Goal: Task Accomplishment & Management: Use online tool/utility

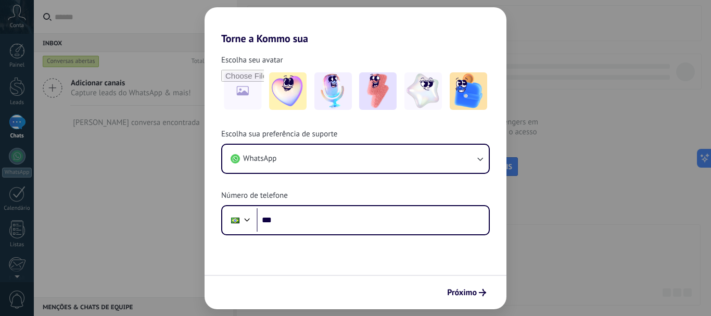
click at [585, 118] on div "Torne a Kommo sua Escolha seu avatar Escolha sua preferência de suporte WhatsAp…" at bounding box center [355, 158] width 711 height 316
click at [604, 173] on div "Torne a Kommo sua Escolha seu avatar Escolha sua preferência de suporte WhatsAp…" at bounding box center [355, 158] width 711 height 316
click at [601, 254] on div "Torne a Kommo sua Escolha seu avatar Escolha sua preferência de suporte WhatsAp…" at bounding box center [355, 158] width 711 height 316
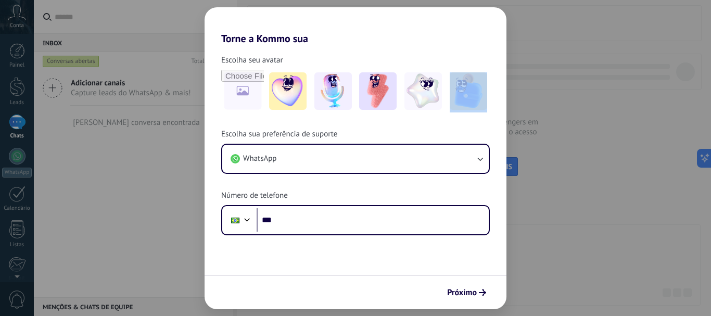
click at [601, 254] on div "Torne a Kommo sua Escolha seu avatar Escolha sua preferência de suporte WhatsAp…" at bounding box center [355, 158] width 711 height 316
click at [18, 98] on div "Torne a Kommo sua Escolha seu avatar Escolha sua preferência de suporte WhatsAp…" at bounding box center [355, 158] width 711 height 316
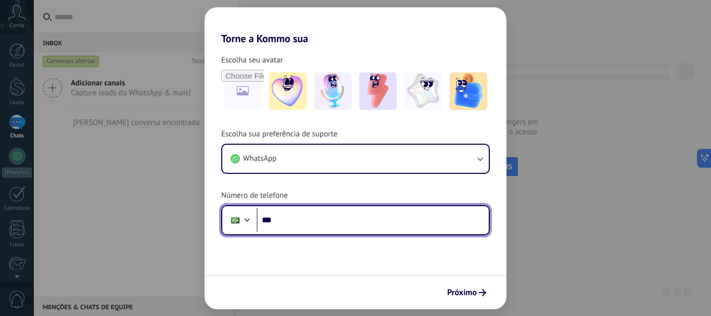
click at [308, 219] on input "***" at bounding box center [373, 220] width 232 height 24
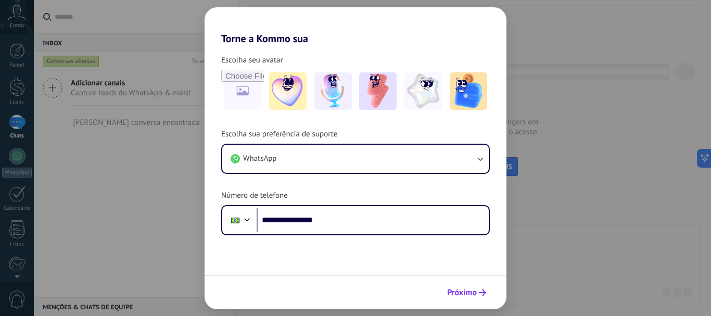
click at [461, 296] on span "Próximo" at bounding box center [462, 292] width 30 height 7
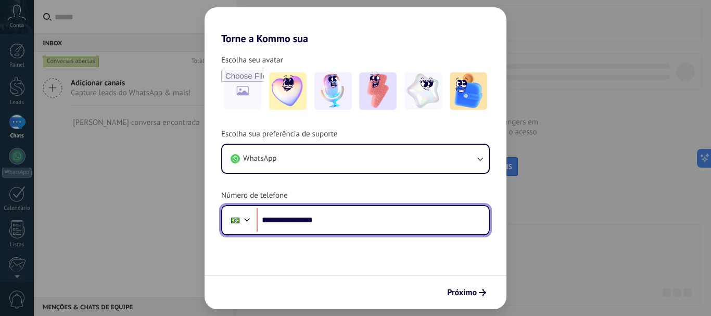
click at [286, 220] on input "**********" at bounding box center [373, 220] width 232 height 24
type input "**********"
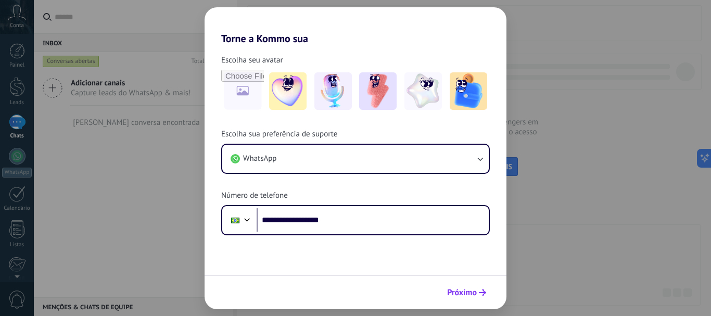
click at [470, 298] on button "Próximo" at bounding box center [467, 293] width 48 height 18
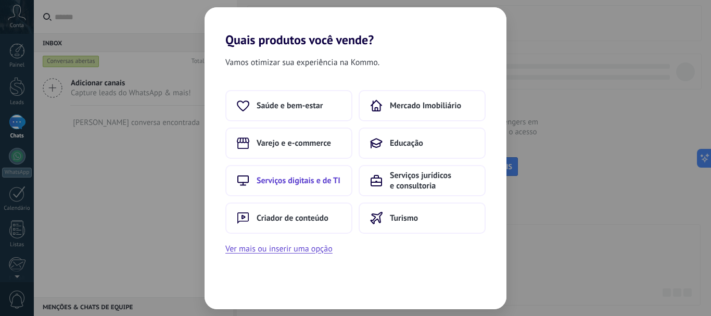
click at [319, 183] on span "Serviços digitais e de TI" at bounding box center [299, 180] width 84 height 10
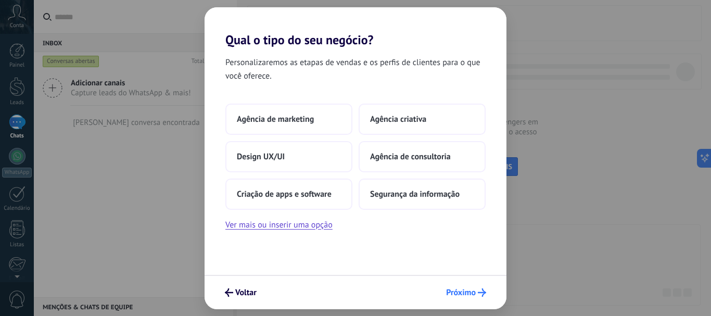
click at [459, 293] on span "Próximo" at bounding box center [461, 292] width 30 height 7
click at [311, 191] on span "Criação de apps e software" at bounding box center [284, 194] width 95 height 10
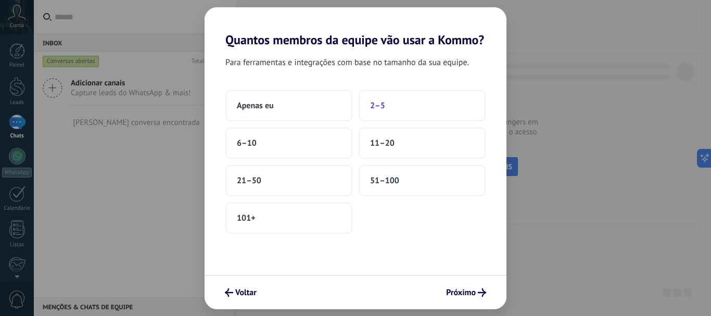
click at [384, 107] on span "2–5" at bounding box center [377, 106] width 15 height 10
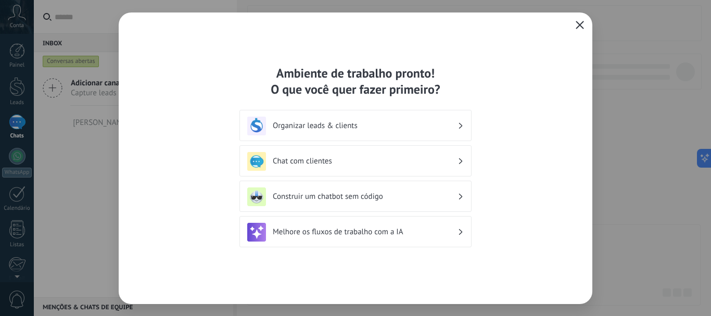
click at [583, 26] on icon "button" at bounding box center [580, 25] width 8 height 8
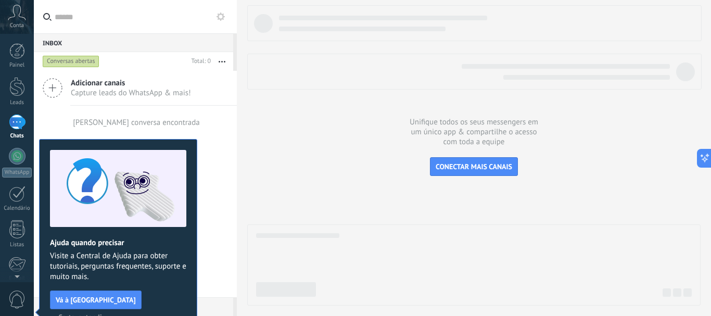
click at [102, 313] on span "Certo, entendi" at bounding box center [80, 316] width 44 height 7
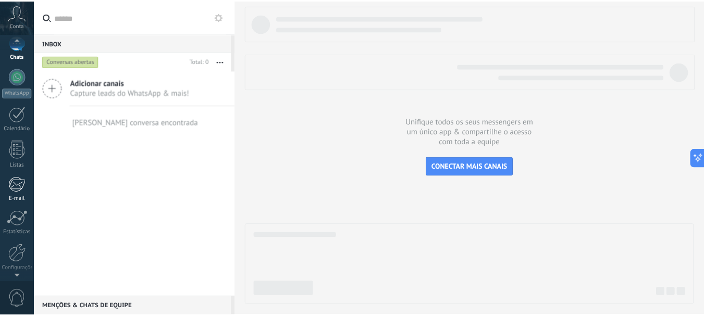
scroll to position [117, 0]
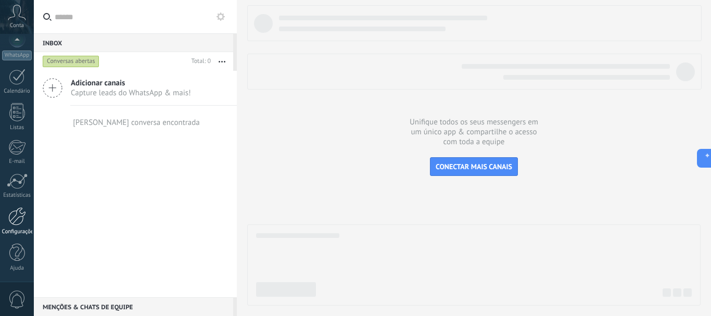
click at [16, 223] on div at bounding box center [17, 216] width 18 height 18
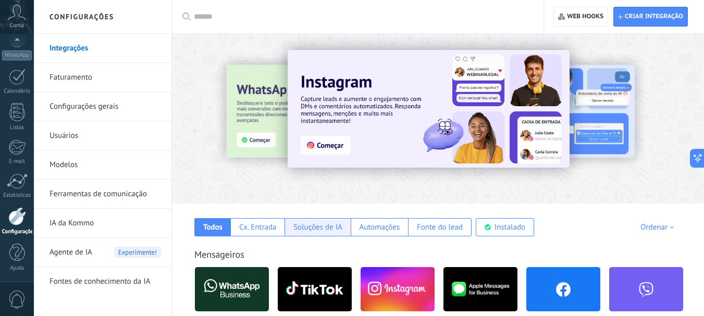
click at [307, 228] on div "Soluções de IA" at bounding box center [317, 227] width 49 height 10
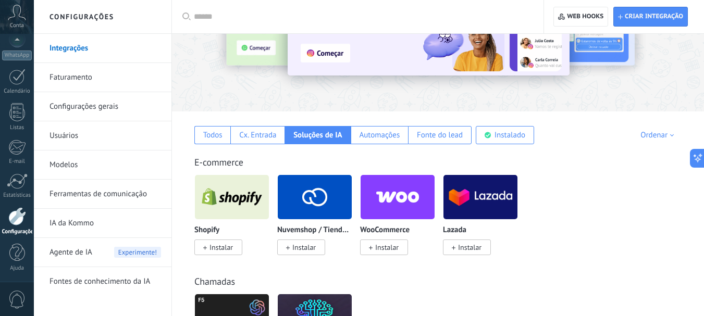
scroll to position [116, 0]
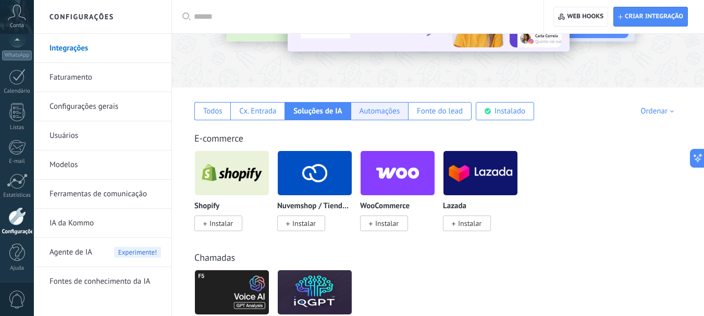
click at [383, 114] on div "Automações" at bounding box center [379, 111] width 41 height 10
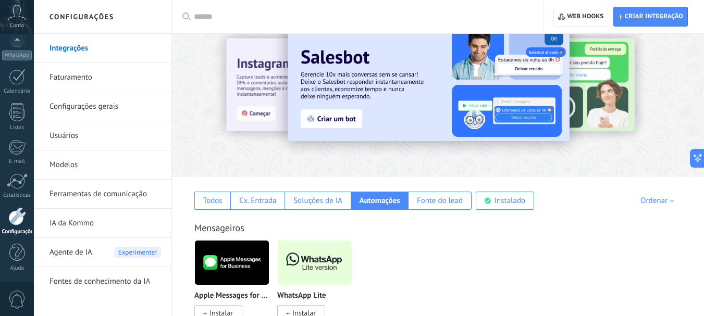
scroll to position [0, 0]
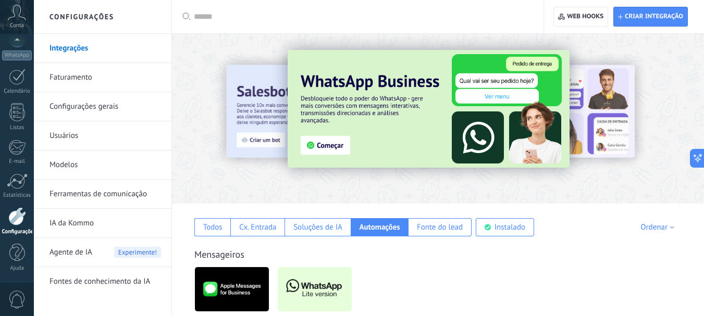
click at [77, 254] on span "Agente de IA" at bounding box center [70, 252] width 43 height 29
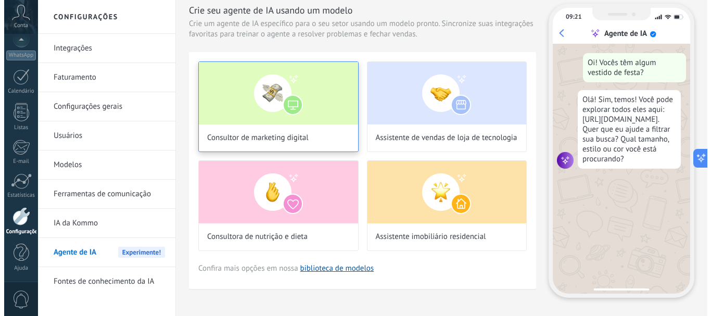
scroll to position [39, 0]
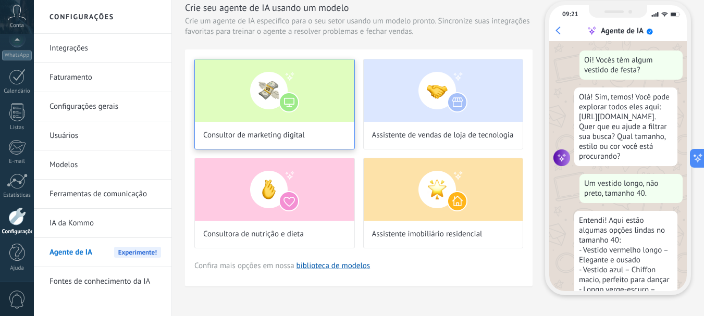
click at [296, 114] on img at bounding box center [274, 90] width 159 height 62
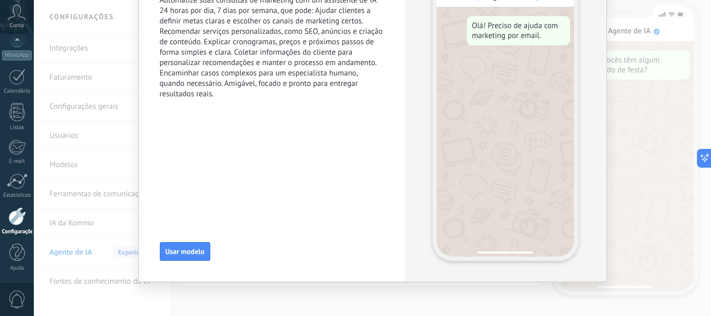
scroll to position [0, 0]
click at [183, 248] on span "Usar modelo" at bounding box center [185, 251] width 39 height 7
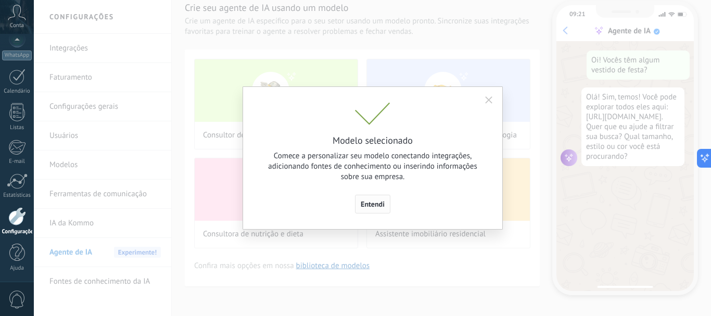
click at [375, 205] on span "Entendi" at bounding box center [373, 203] width 24 height 7
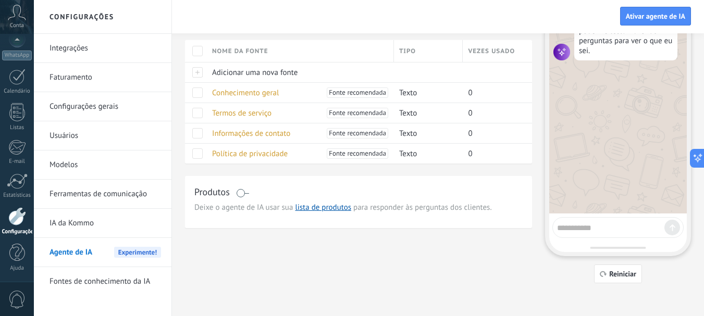
scroll to position [78, 0]
click at [620, 224] on textarea at bounding box center [610, 225] width 107 height 13
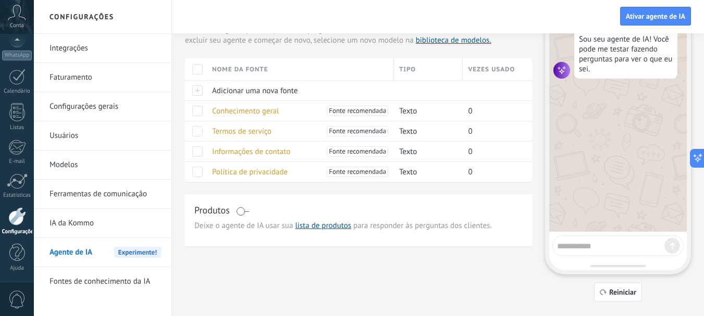
scroll to position [0, 0]
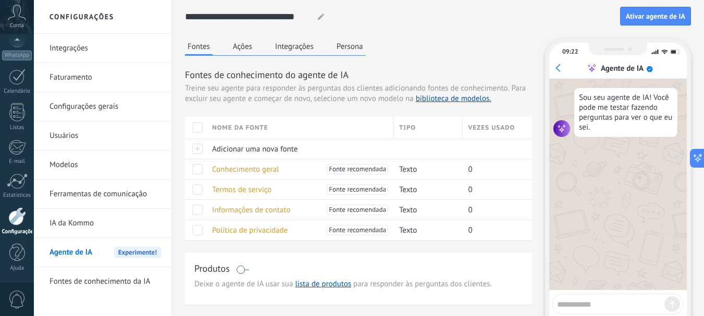
click at [257, 48] on div "Fontes Ações Integrações Persona" at bounding box center [275, 47] width 180 height 17
click at [242, 47] on button "Ações" at bounding box center [242, 47] width 24 height 16
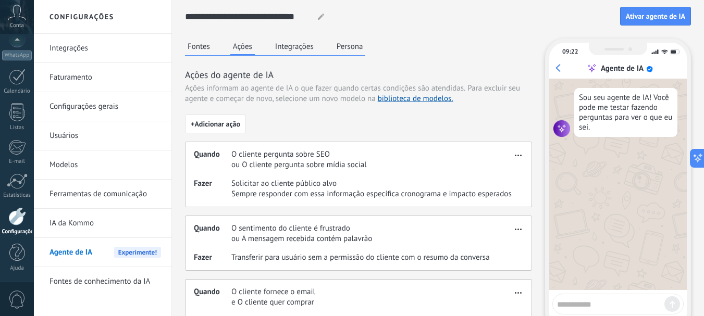
click at [268, 187] on span "Solicitar ao cliente público alvo" at bounding box center [371, 184] width 280 height 10
click at [521, 156] on span "button" at bounding box center [517, 153] width 7 height 7
click at [507, 168] on span "Editar" at bounding box center [502, 171] width 20 height 10
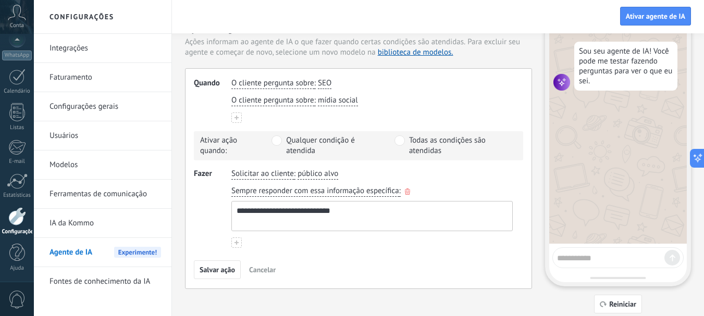
scroll to position [47, 0]
click at [354, 209] on textarea "**********" at bounding box center [371, 214] width 278 height 29
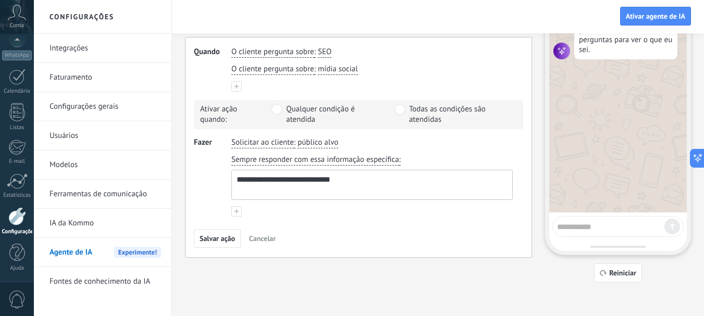
click at [105, 283] on link "Fontes de conhecimento da IA" at bounding box center [104, 281] width 111 height 29
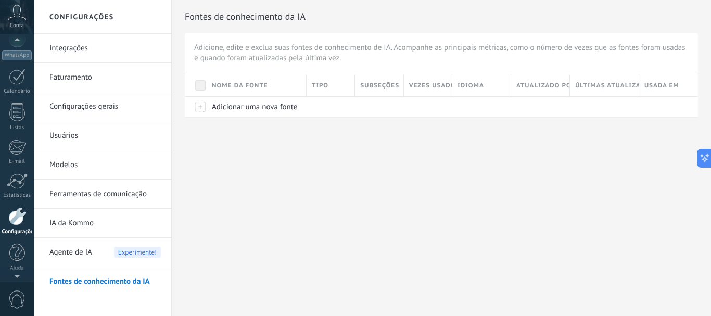
scroll to position [100, 0]
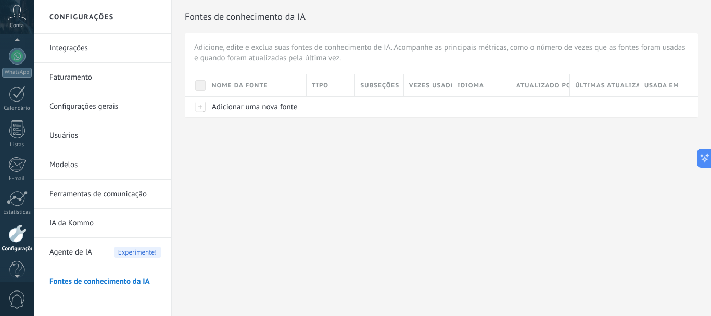
click at [15, 29] on span "Conta" at bounding box center [17, 25] width 14 height 7
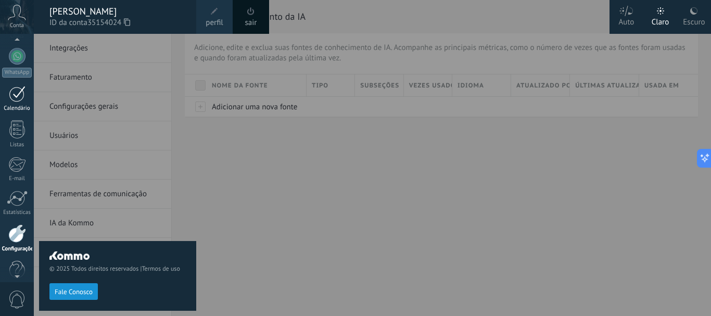
click at [21, 94] on div at bounding box center [17, 94] width 17 height 16
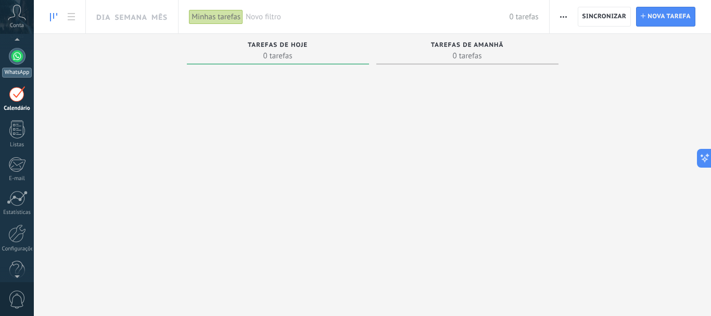
click at [20, 61] on div at bounding box center [17, 56] width 17 height 17
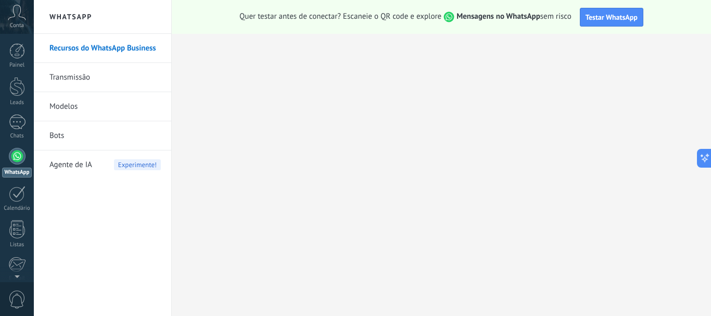
click at [77, 141] on link "Bots" at bounding box center [104, 135] width 111 height 29
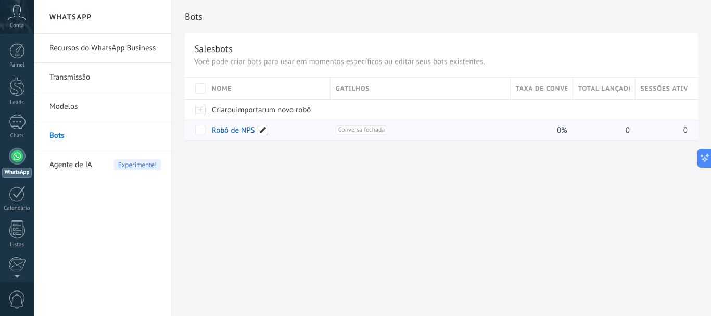
click at [262, 132] on span at bounding box center [263, 130] width 10 height 10
click at [307, 110] on span "um novo robô" at bounding box center [288, 110] width 46 height 10
click at [0, 0] on input "importar um novo robô" at bounding box center [0, 0] width 0 height 0
click at [275, 157] on span "Cancelar" at bounding box center [274, 153] width 27 height 9
click at [215, 109] on span "Criar" at bounding box center [220, 110] width 16 height 10
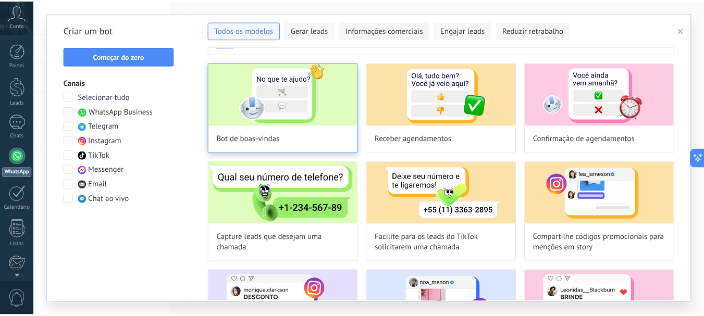
scroll to position [24, 0]
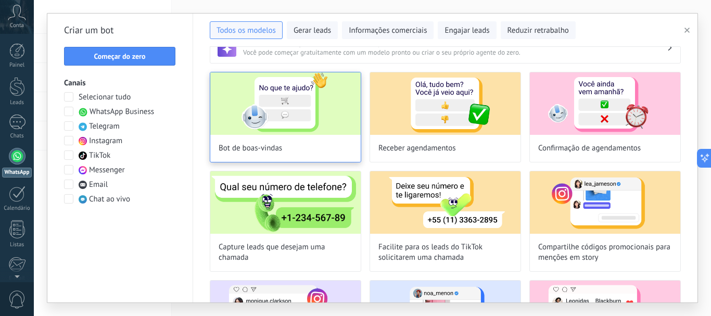
click at [301, 112] on img at bounding box center [285, 103] width 150 height 62
type input "**********"
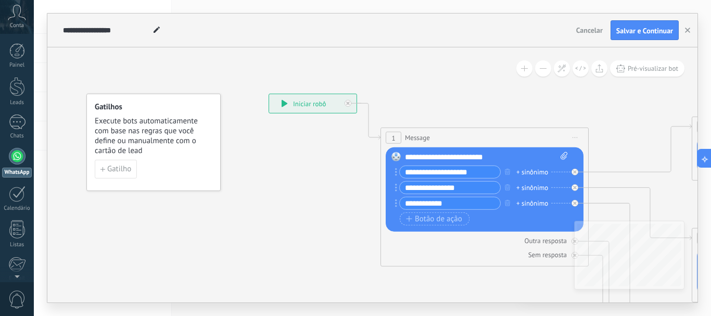
click at [440, 173] on input "**********" at bounding box center [450, 172] width 101 height 12
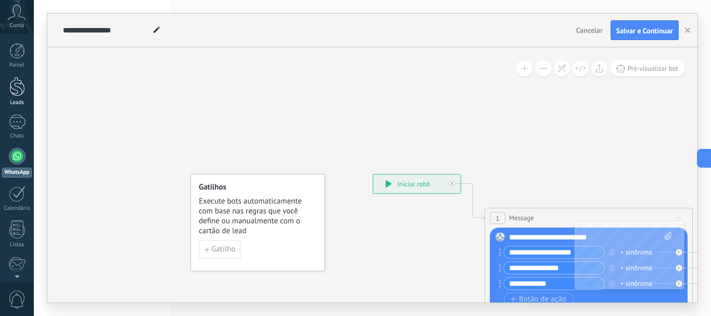
click at [17, 89] on div at bounding box center [17, 86] width 16 height 19
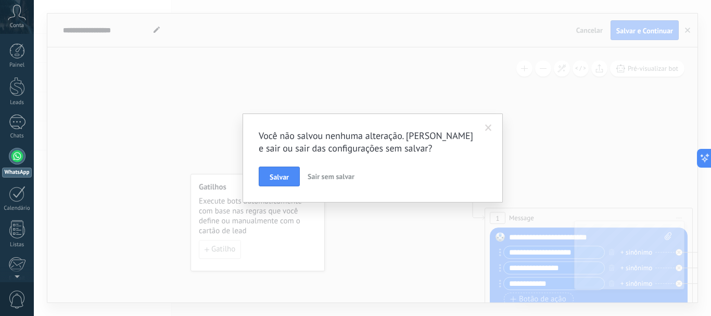
click at [331, 179] on span "Sair sem salvar" at bounding box center [331, 176] width 47 height 9
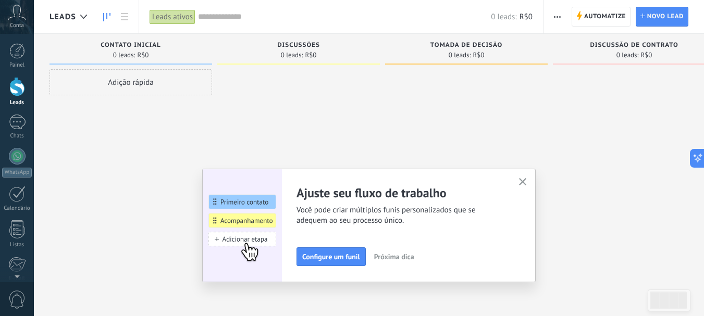
click at [529, 182] on button "button" at bounding box center [522, 182] width 13 height 14
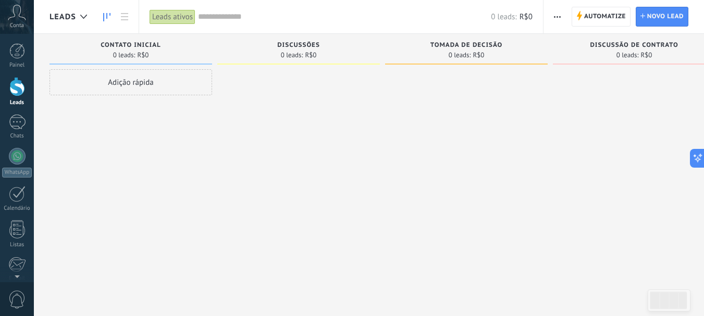
click at [438, 51] on div "0 leads: R$0" at bounding box center [466, 55] width 152 height 9
drag, startPoint x: 439, startPoint y: 51, endPoint x: 461, endPoint y: 60, distance: 23.6
click at [461, 60] on div "Tomada de decisão 0 leads: R$0" at bounding box center [466, 49] width 162 height 31
click at [147, 85] on div "Adição rápida" at bounding box center [130, 82] width 162 height 26
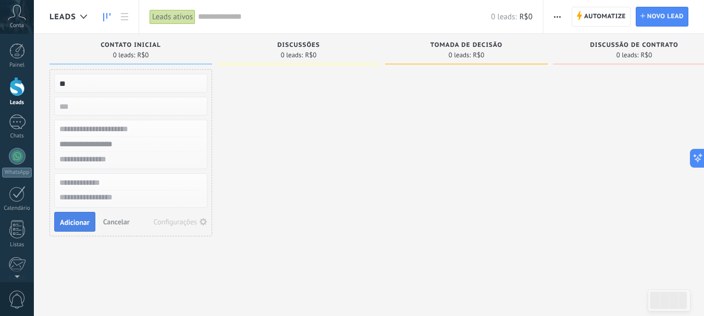
type input "**"
click at [72, 223] on span "Adicionar" at bounding box center [75, 222] width 30 height 7
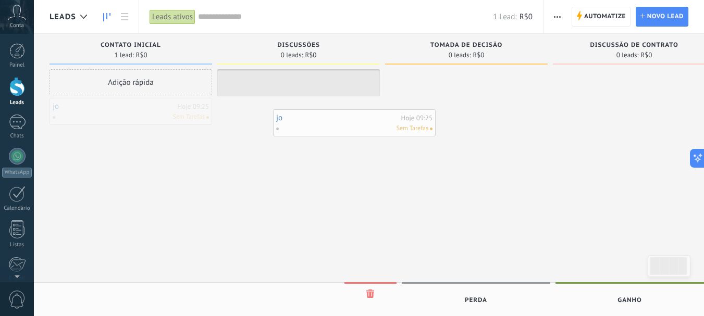
drag, startPoint x: 119, startPoint y: 111, endPoint x: 348, endPoint y: 122, distance: 229.9
